Goal: Information Seeking & Learning: Learn about a topic

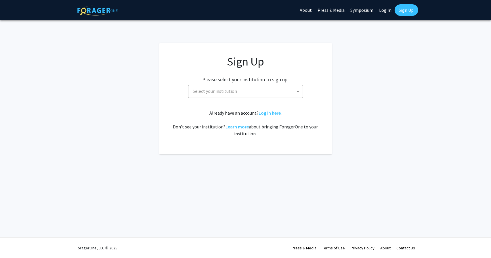
click at [292, 94] on span "Select your institution" at bounding box center [247, 91] width 112 height 12
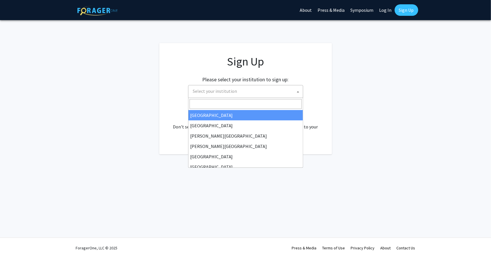
click at [243, 100] on input "Search" at bounding box center [246, 104] width 112 height 10
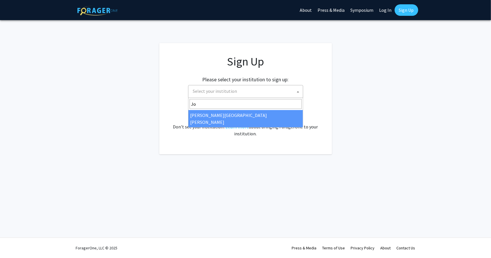
type input "Jo"
select select "1"
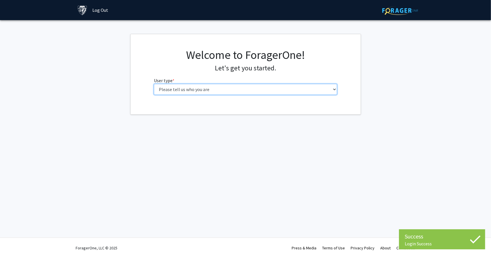
click at [235, 91] on select "Please tell us who you are Undergraduate Student Master's Student Doctoral Cand…" at bounding box center [245, 89] width 183 height 11
select select "2: masters"
click at [154, 84] on select "Please tell us who you are Undergraduate Student Master's Student Doctoral Cand…" at bounding box center [245, 89] width 183 height 11
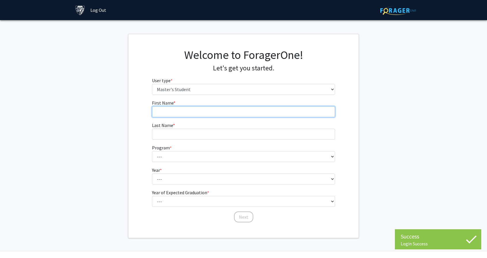
click at [233, 115] on input "First Name * required" at bounding box center [243, 111] width 183 height 11
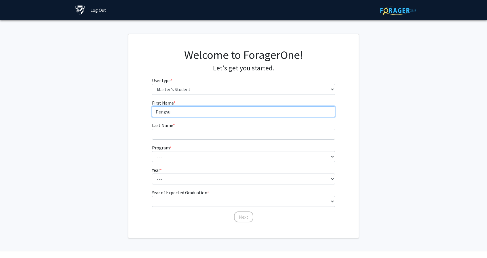
type input "Pengyu"
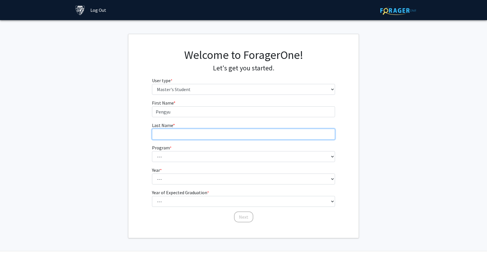
click at [219, 137] on input "Last Name * required" at bounding box center [243, 134] width 183 height 11
type input "[PERSON_NAME]"
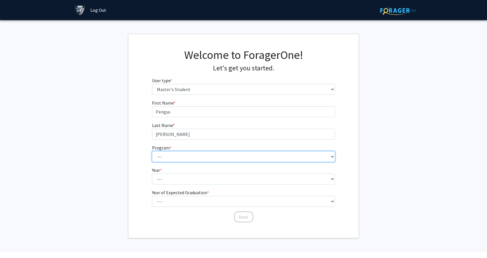
click at [209, 158] on select "--- Anatomy Education Applied and Computational Mathematics Applied Biomedical …" at bounding box center [243, 156] width 183 height 11
select select "51: 40"
click at [152, 151] on select "--- Anatomy Education Applied and Computational Mathematics Applied Biomedical …" at bounding box center [243, 156] width 183 height 11
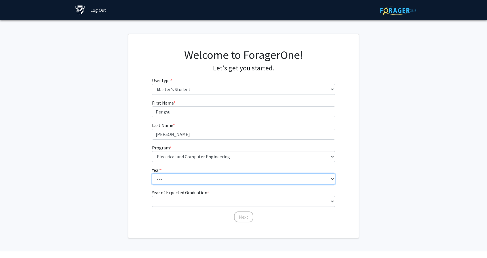
click at [186, 178] on select "--- First Year Second Year" at bounding box center [243, 179] width 183 height 11
select select "1: first_year"
click at [152, 174] on select "--- First Year Second Year" at bounding box center [243, 179] width 183 height 11
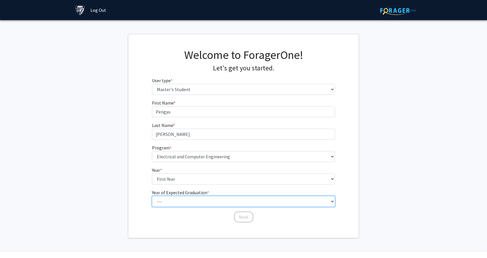
click at [188, 199] on select "--- 2025 2026 2027 2028 2029 2030 2031 2032 2033 2034" at bounding box center [243, 201] width 183 height 11
select select "3: 2027"
click at [152, 196] on select "--- 2025 2026 2027 2028 2029 2030 2031 2032 2033 2034" at bounding box center [243, 201] width 183 height 11
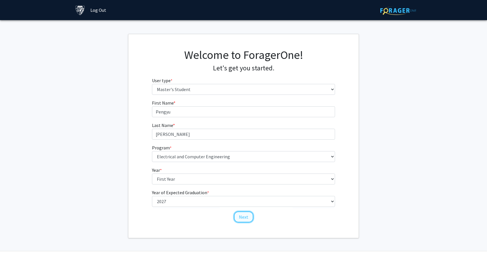
click at [238, 215] on button "Next" at bounding box center [243, 217] width 19 height 11
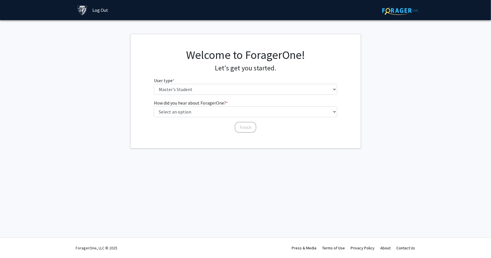
click at [149, 181] on div "Skip navigation Log Out Complete your profile × To continue, you need to make s…" at bounding box center [245, 129] width 491 height 258
click at [209, 112] on select "Select an option Peer/student recommendation Faculty/staff recommendation Unive…" at bounding box center [245, 111] width 183 height 11
select select "3: university_website"
click at [154, 106] on select "Select an option Peer/student recommendation Faculty/staff recommendation Unive…" at bounding box center [245, 111] width 183 height 11
click at [254, 129] on button "Finish" at bounding box center [246, 127] width 22 height 11
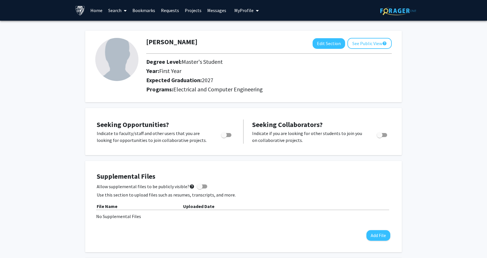
click at [226, 137] on span "Toggle" at bounding box center [224, 135] width 6 height 6
click at [224, 137] on input "Are you actively seeking opportunities?" at bounding box center [224, 137] width 0 height 0
checkbox input "true"
click at [381, 138] on span "Toggle" at bounding box center [380, 135] width 6 height 6
click at [379, 138] on input "Would you like to receive other student requests to work with you?" at bounding box center [379, 137] width 0 height 0
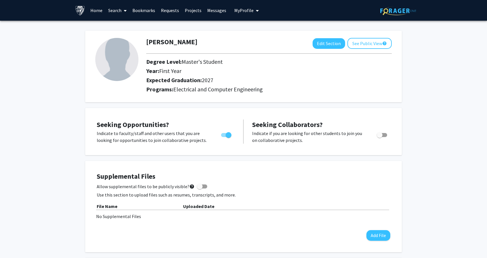
checkbox input "true"
click at [122, 8] on span at bounding box center [123, 11] width 5 height 20
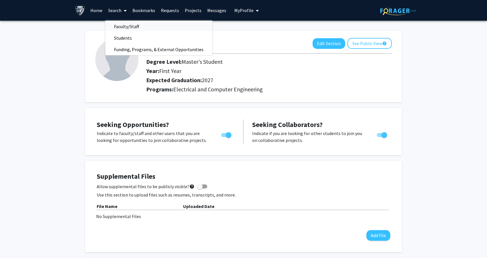
click at [130, 26] on span "Faculty/Staff" at bounding box center [126, 27] width 42 height 12
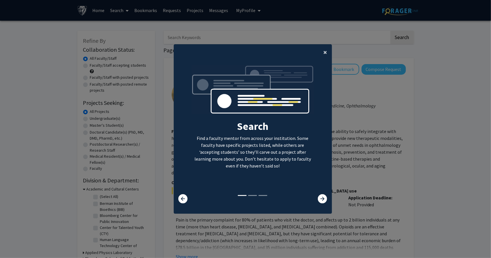
click at [324, 53] on span "×" at bounding box center [326, 52] width 4 height 9
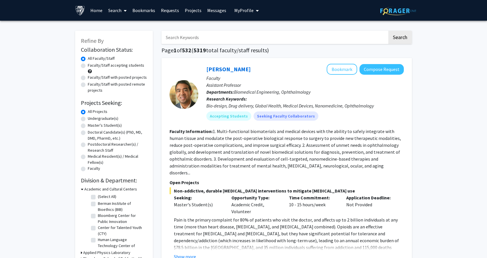
click at [88, 126] on label "Master's Student(s)" at bounding box center [105, 126] width 34 height 6
click at [88, 126] on input "Master's Student(s)" at bounding box center [90, 125] width 4 height 4
radio input "true"
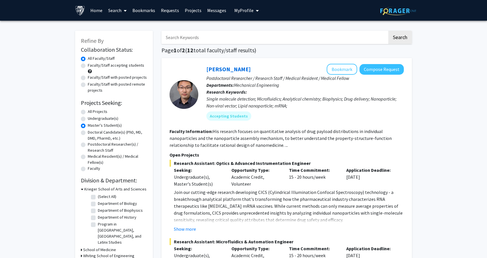
click at [88, 133] on label "Doctoral Candidate(s) (PhD, MD, DMD, PharmD, etc.)" at bounding box center [117, 135] width 59 height 12
click at [88, 133] on input "Doctoral Candidate(s) (PhD, MD, DMD, PharmD, etc.)" at bounding box center [90, 131] width 4 height 4
radio input "true"
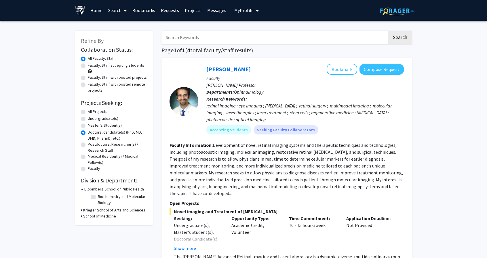
click at [88, 128] on label "Master's Student(s)" at bounding box center [105, 126] width 34 height 6
click at [88, 126] on input "Master's Student(s)" at bounding box center [90, 125] width 4 height 4
radio input "true"
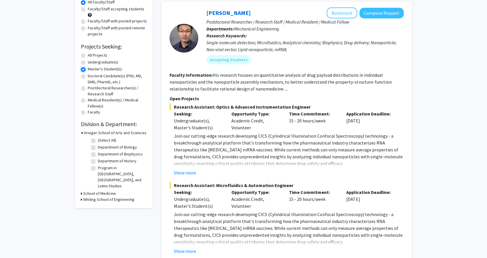
scroll to position [58, 0]
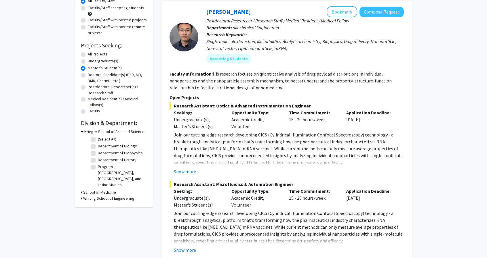
click at [111, 196] on h3 "Whiting School of Engineering" at bounding box center [108, 199] width 51 height 6
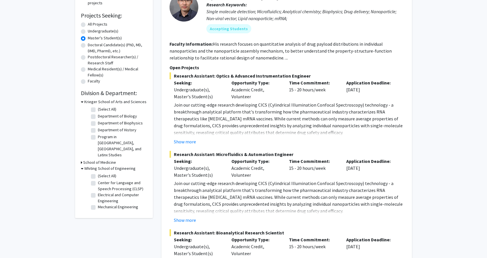
scroll to position [86, 0]
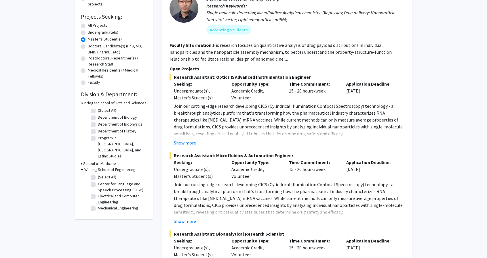
click at [98, 193] on label "Electrical and Computer Engineering" at bounding box center [122, 199] width 48 height 12
click at [98, 193] on input "Electrical and Computer Engineering" at bounding box center [100, 195] width 4 height 4
checkbox input "true"
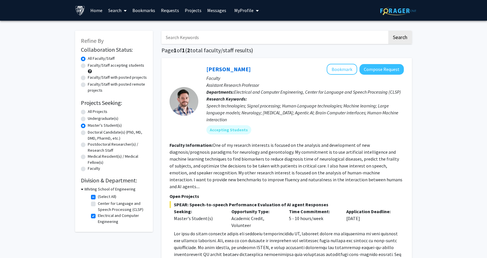
click at [98, 198] on label "(Select All)" at bounding box center [107, 197] width 18 height 6
click at [98, 198] on input "(Select All)" at bounding box center [100, 196] width 4 height 4
checkbox input "false"
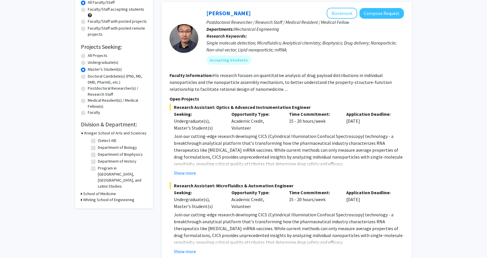
scroll to position [58, 0]
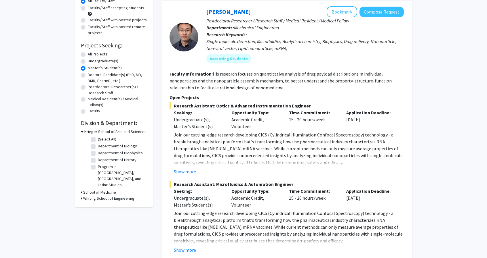
click at [81, 196] on icon at bounding box center [81, 199] width 1 height 6
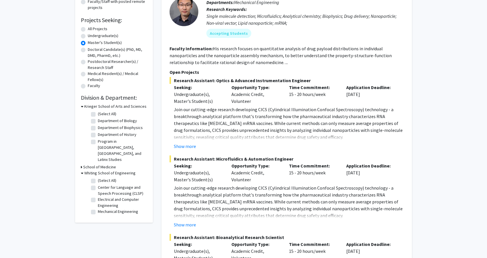
scroll to position [86, 0]
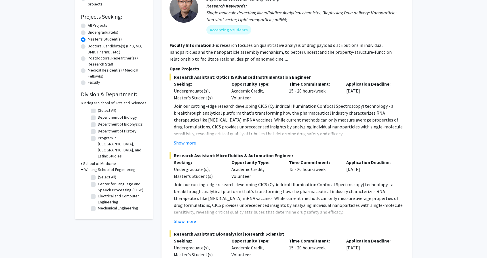
click at [98, 193] on label "Electrical and Computer Engineering" at bounding box center [122, 199] width 48 height 12
click at [98, 193] on input "Electrical and Computer Engineering" at bounding box center [100, 195] width 4 height 4
checkbox input "true"
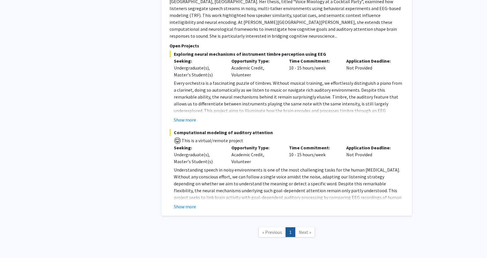
scroll to position [358, 0]
click at [309, 229] on span "Next »" at bounding box center [305, 232] width 12 height 6
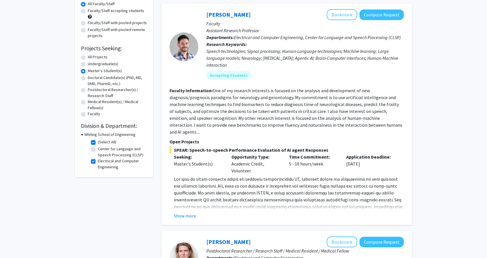
scroll to position [58, 0]
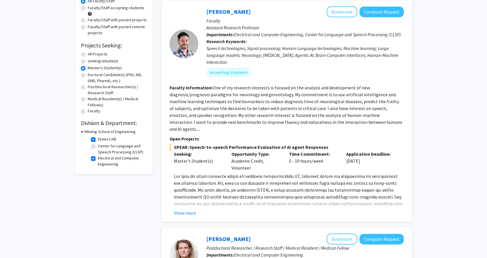
click at [98, 158] on label "Electrical and Computer Engineering" at bounding box center [122, 161] width 48 height 12
click at [98, 158] on input "Electrical and Computer Engineering" at bounding box center [100, 157] width 4 height 4
checkbox input "false"
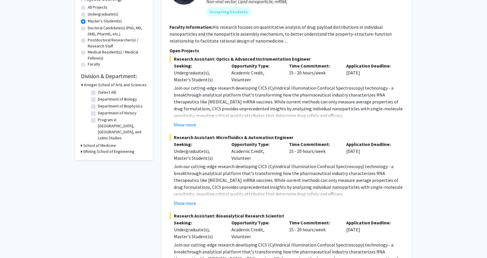
scroll to position [115, 0]
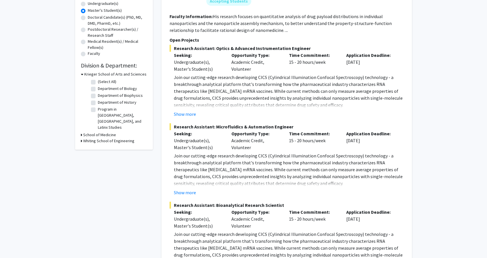
click at [98, 138] on h3 "Whiting School of Engineering" at bounding box center [108, 141] width 51 height 6
click at [98, 177] on label "Mechanical Engineering" at bounding box center [118, 180] width 40 height 6
click at [98, 177] on input "Mechanical Engineering" at bounding box center [100, 179] width 4 height 4
checkbox input "true"
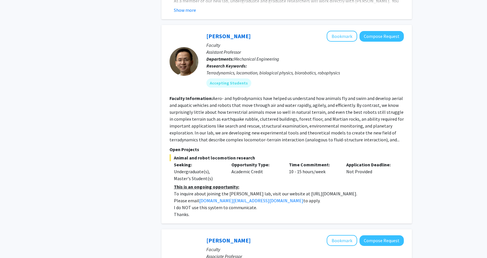
scroll to position [259, 0]
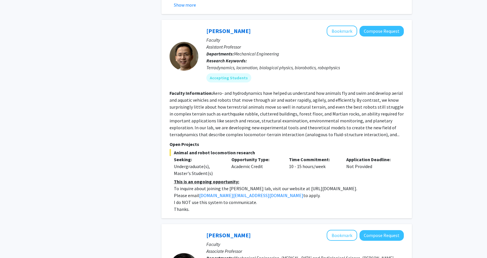
click at [388, 130] on fg-read-more "Aero- and hydrodynamics have helped us understand how animals fly and swim and …" at bounding box center [286, 113] width 234 height 47
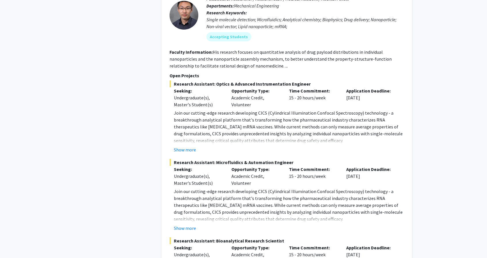
scroll to position [921, 0]
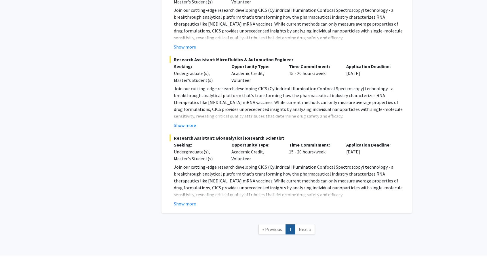
click at [307, 227] on span "Next »" at bounding box center [305, 230] width 12 height 6
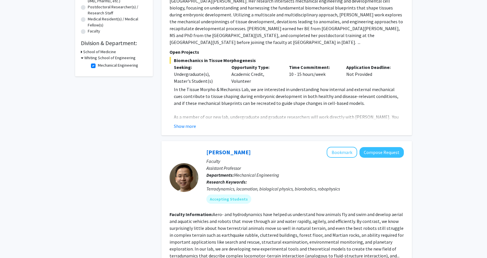
scroll to position [58, 0]
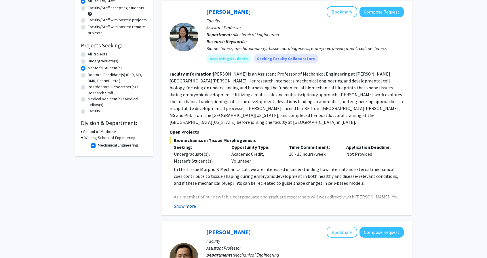
click at [189, 203] on button "Show more" at bounding box center [185, 206] width 22 height 7
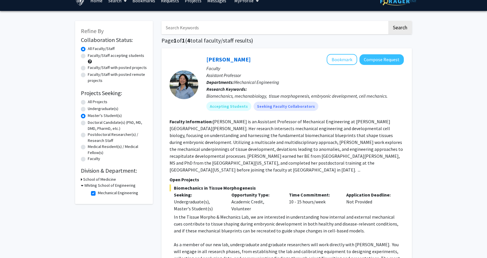
scroll to position [0, 0]
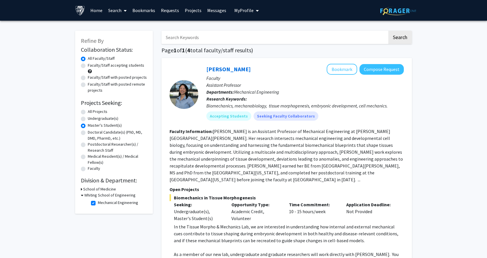
click at [83, 195] on icon at bounding box center [82, 195] width 3 height 6
click at [83, 195] on div "Whiting School of Engineering" at bounding box center [114, 195] width 66 height 6
click at [81, 195] on icon at bounding box center [81, 195] width 1 height 6
click at [98, 203] on label "Mechanical Engineering" at bounding box center [118, 203] width 40 height 6
click at [98, 203] on input "Mechanical Engineering" at bounding box center [100, 202] width 4 height 4
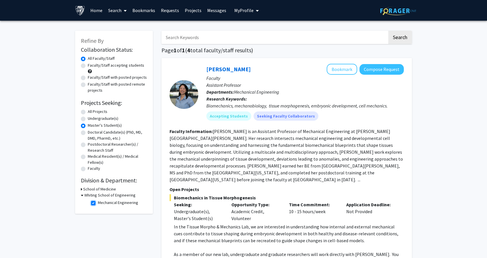
checkbox input "false"
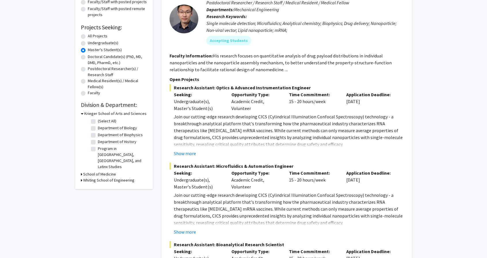
scroll to position [86, 0]
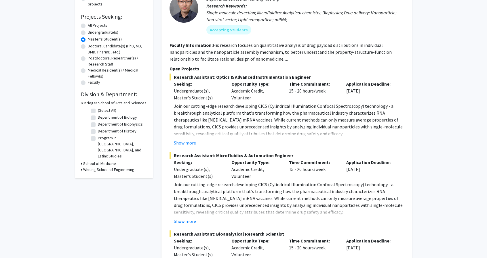
click at [81, 167] on icon at bounding box center [81, 170] width 1 height 6
click at [98, 174] on label "(Select All)" at bounding box center [107, 177] width 18 height 6
click at [98, 174] on input "(Select All)" at bounding box center [100, 176] width 4 height 4
checkbox input "true"
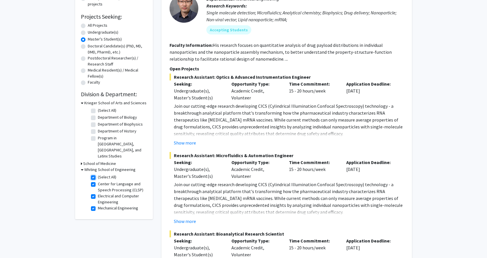
checkbox input "true"
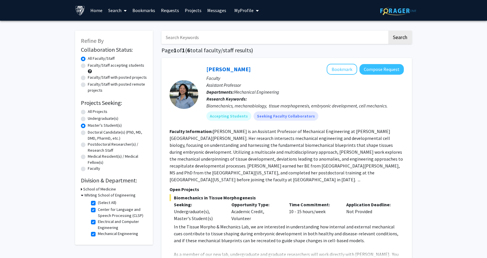
click at [102, 190] on h3 "School of Medicine" at bounding box center [99, 189] width 33 height 6
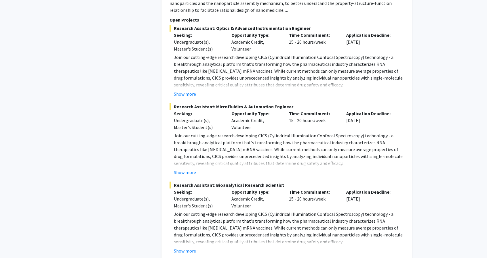
scroll to position [1426, 0]
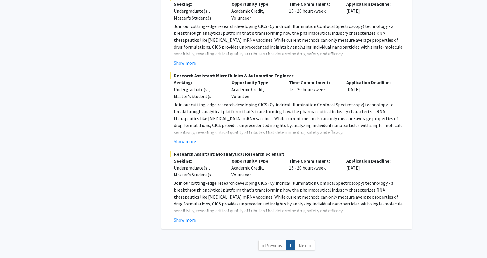
click at [304, 243] on span "Next »" at bounding box center [305, 246] width 12 height 6
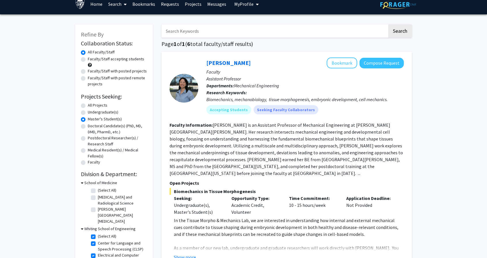
scroll to position [0, 0]
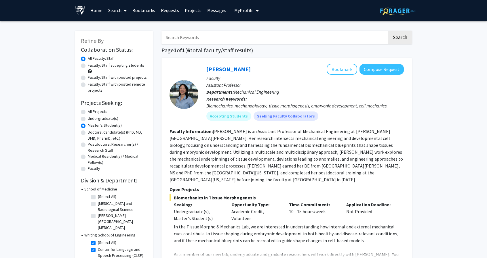
click at [115, 12] on link "Search" at bounding box center [117, 10] width 24 height 20
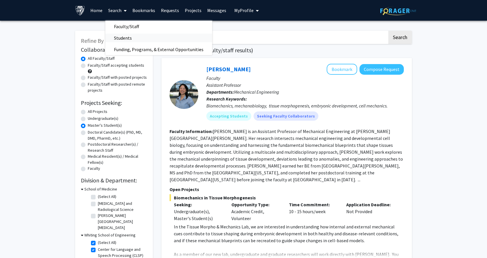
click at [123, 39] on span "Students" at bounding box center [122, 38] width 35 height 12
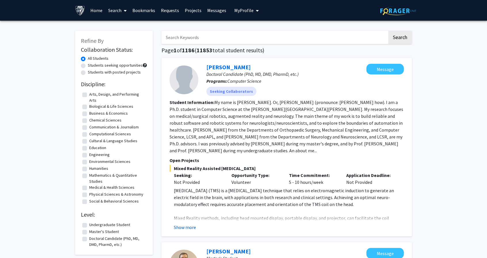
click at [188, 229] on button "Show more" at bounding box center [185, 227] width 22 height 7
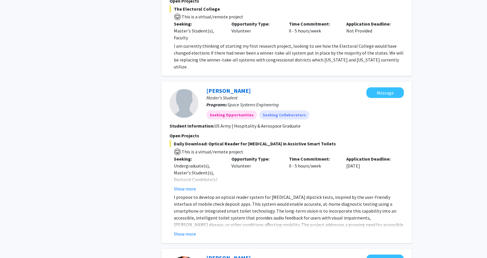
scroll to position [518, 0]
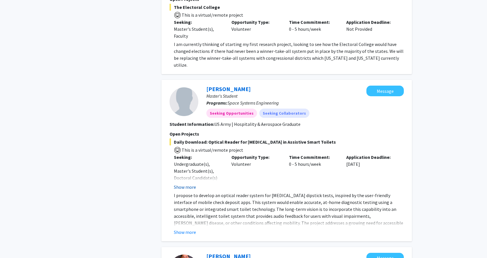
click at [193, 184] on button "Show more" at bounding box center [185, 187] width 22 height 7
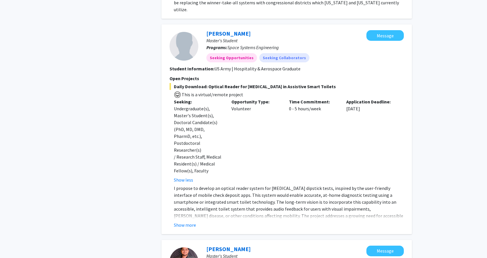
scroll to position [575, 0]
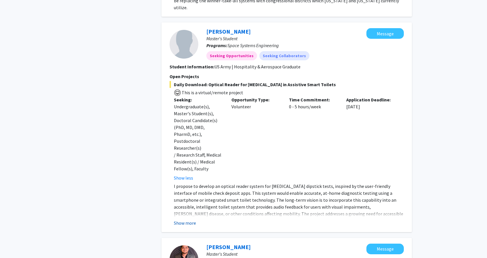
click at [188, 220] on button "Show more" at bounding box center [185, 223] width 22 height 7
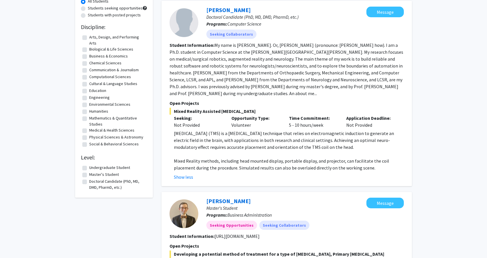
scroll to position [0, 0]
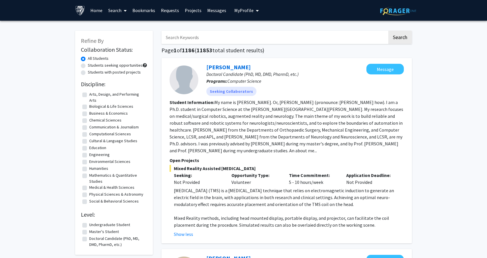
click at [89, 157] on label "Engineering" at bounding box center [99, 155] width 20 height 6
click at [89, 156] on input "Engineering" at bounding box center [91, 154] width 4 height 4
checkbox input "true"
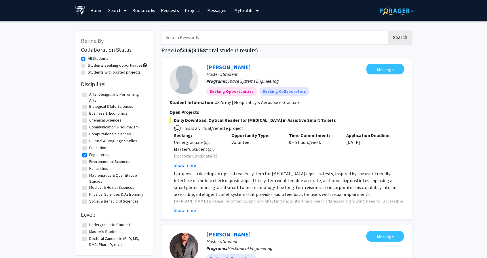
click at [89, 194] on label "Physical Sciences & Astronomy" at bounding box center [116, 195] width 54 height 6
click at [89, 194] on input "Physical Sciences & Astronomy" at bounding box center [91, 194] width 4 height 4
checkbox input "true"
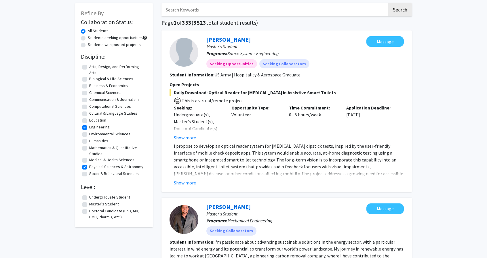
scroll to position [29, 0]
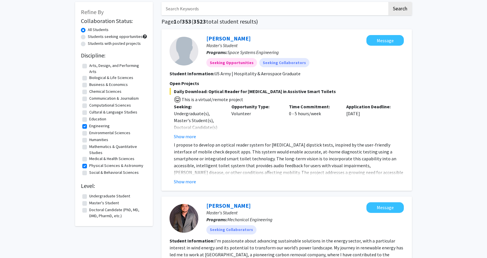
click at [89, 204] on label "Master's Student" at bounding box center [104, 203] width 30 height 6
click at [89, 204] on input "Master's Student" at bounding box center [91, 202] width 4 height 4
checkbox input "true"
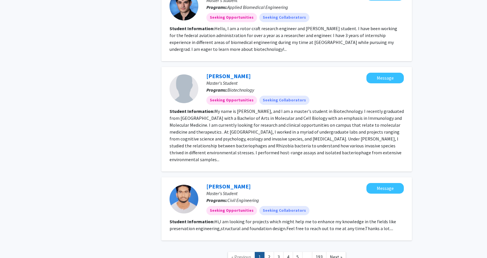
scroll to position [978, 0]
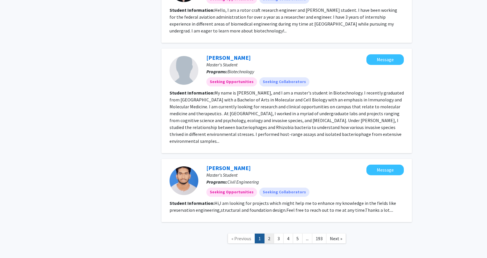
click at [271, 234] on link "2" at bounding box center [269, 239] width 10 height 10
